Goal: Task Accomplishment & Management: Manage account settings

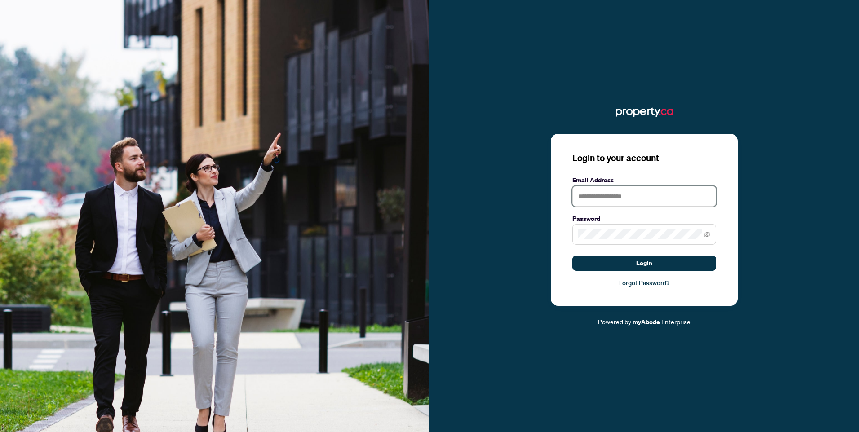
click at [644, 194] on input "text" at bounding box center [645, 196] width 144 height 21
type input "**********"
click at [573, 256] on button "Login" at bounding box center [645, 263] width 144 height 15
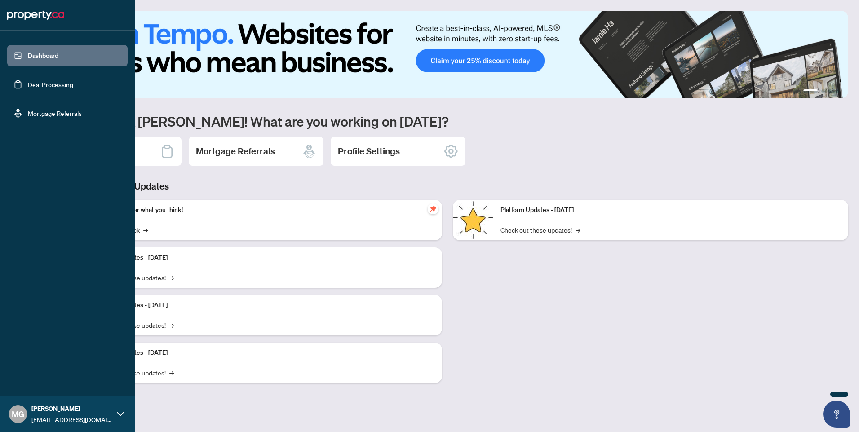
click at [48, 89] on link "Deal Processing" at bounding box center [50, 84] width 45 height 8
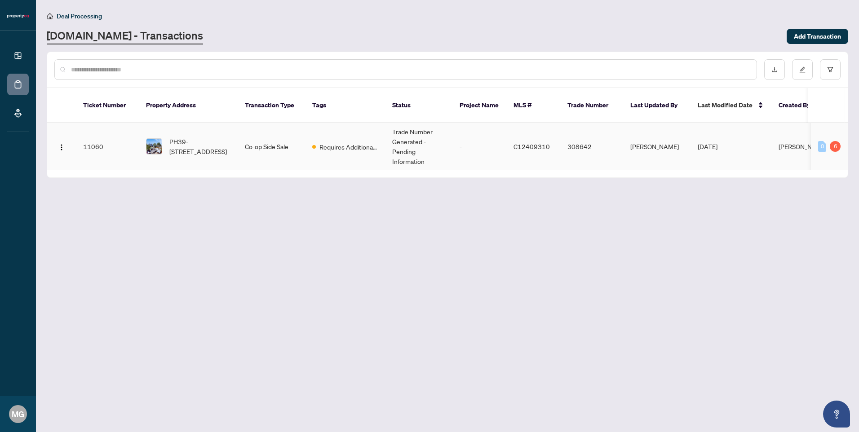
click at [349, 142] on span "Requires Additional Docs" at bounding box center [349, 147] width 58 height 10
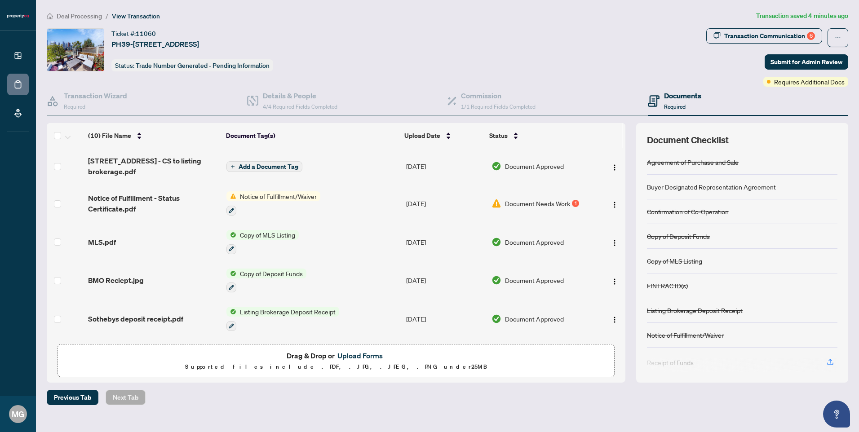
click at [556, 204] on span "Document Needs Work" at bounding box center [537, 204] width 65 height 10
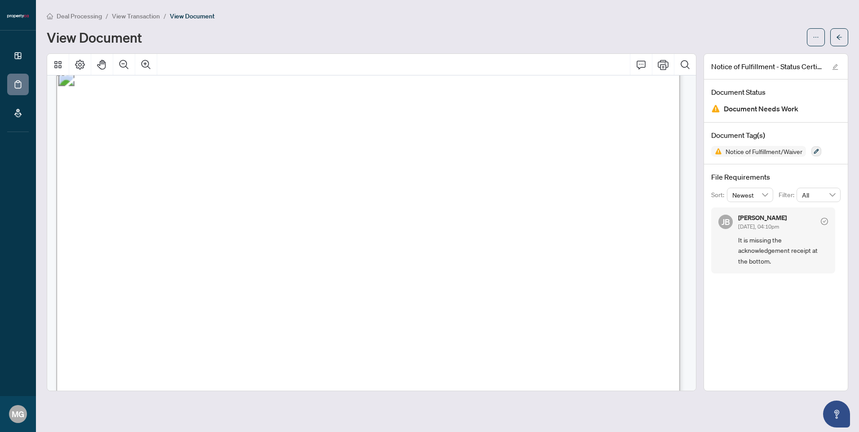
scroll to position [16, 0]
click at [148, 17] on span "View Transaction" at bounding box center [136, 16] width 48 height 8
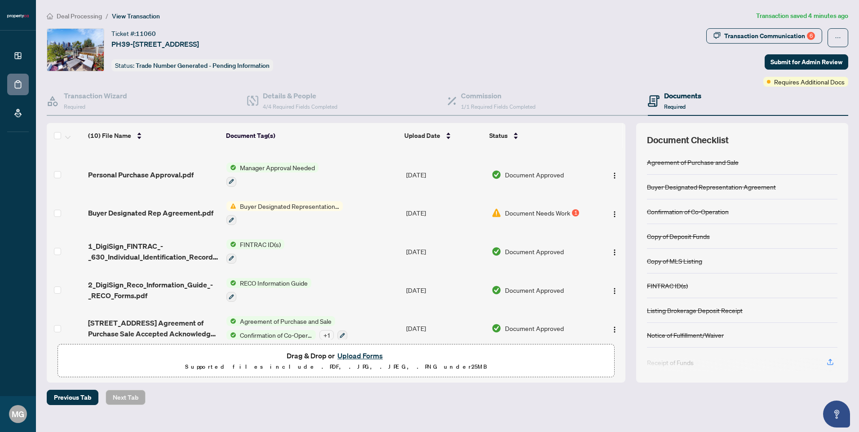
scroll to position [193, 0]
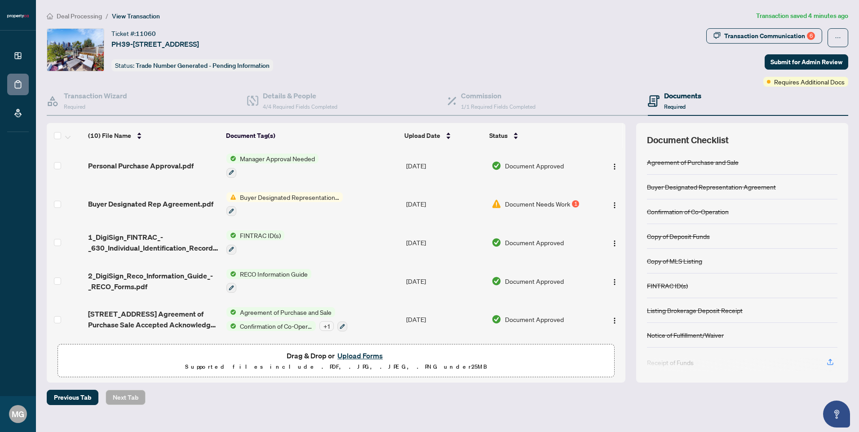
click at [290, 196] on span "Buyer Designated Representation Agreement" at bounding box center [289, 197] width 107 height 10
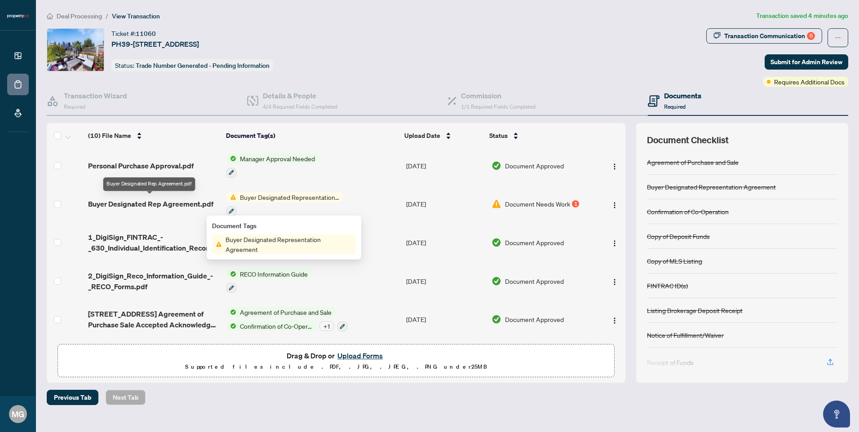
click at [168, 200] on span "Buyer Designated Rep Agreement.pdf" at bounding box center [150, 204] width 125 height 11
